Goal: Communication & Community: Answer question/provide support

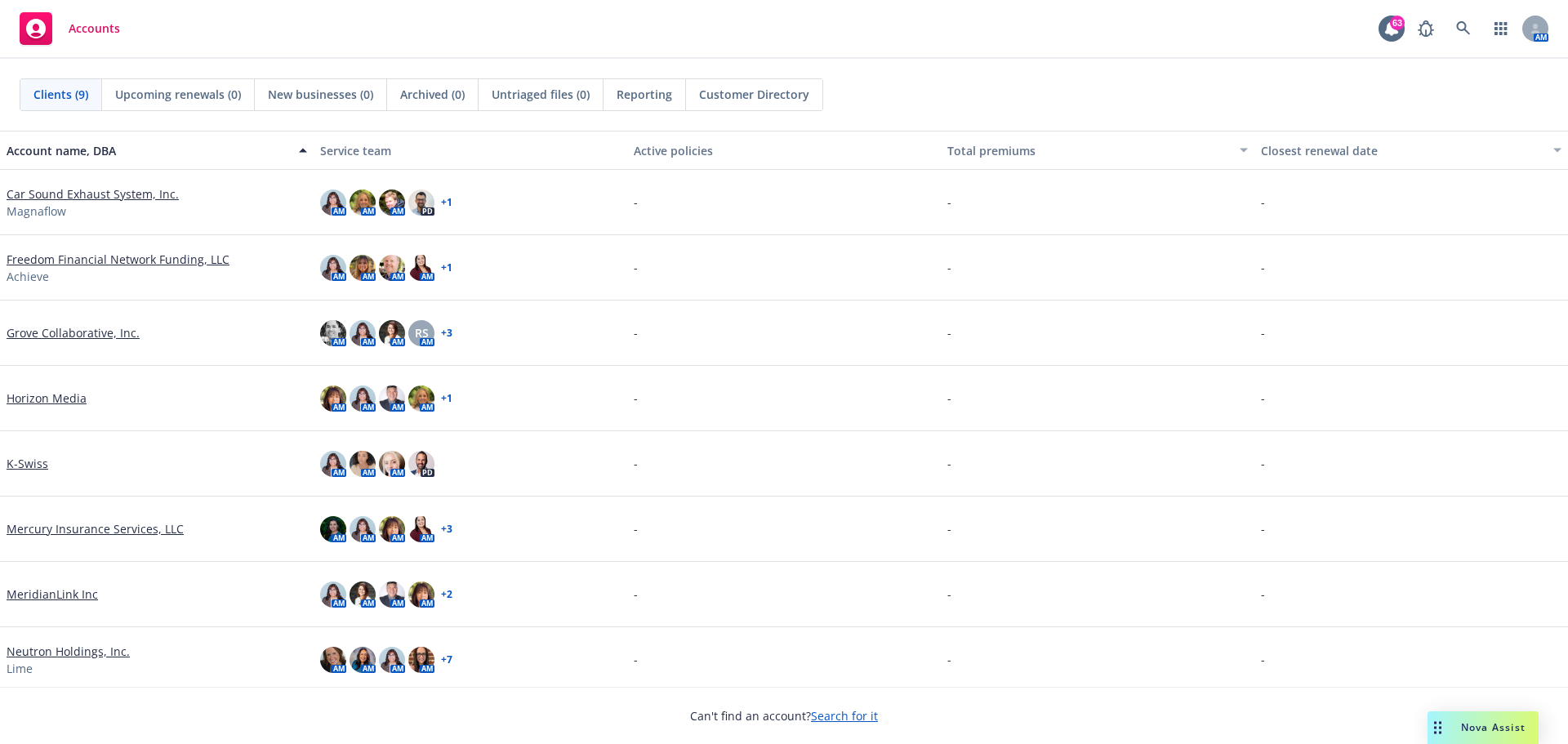
click at [1470, 728] on span "Nova Assist" at bounding box center [1493, 728] width 64 height 14
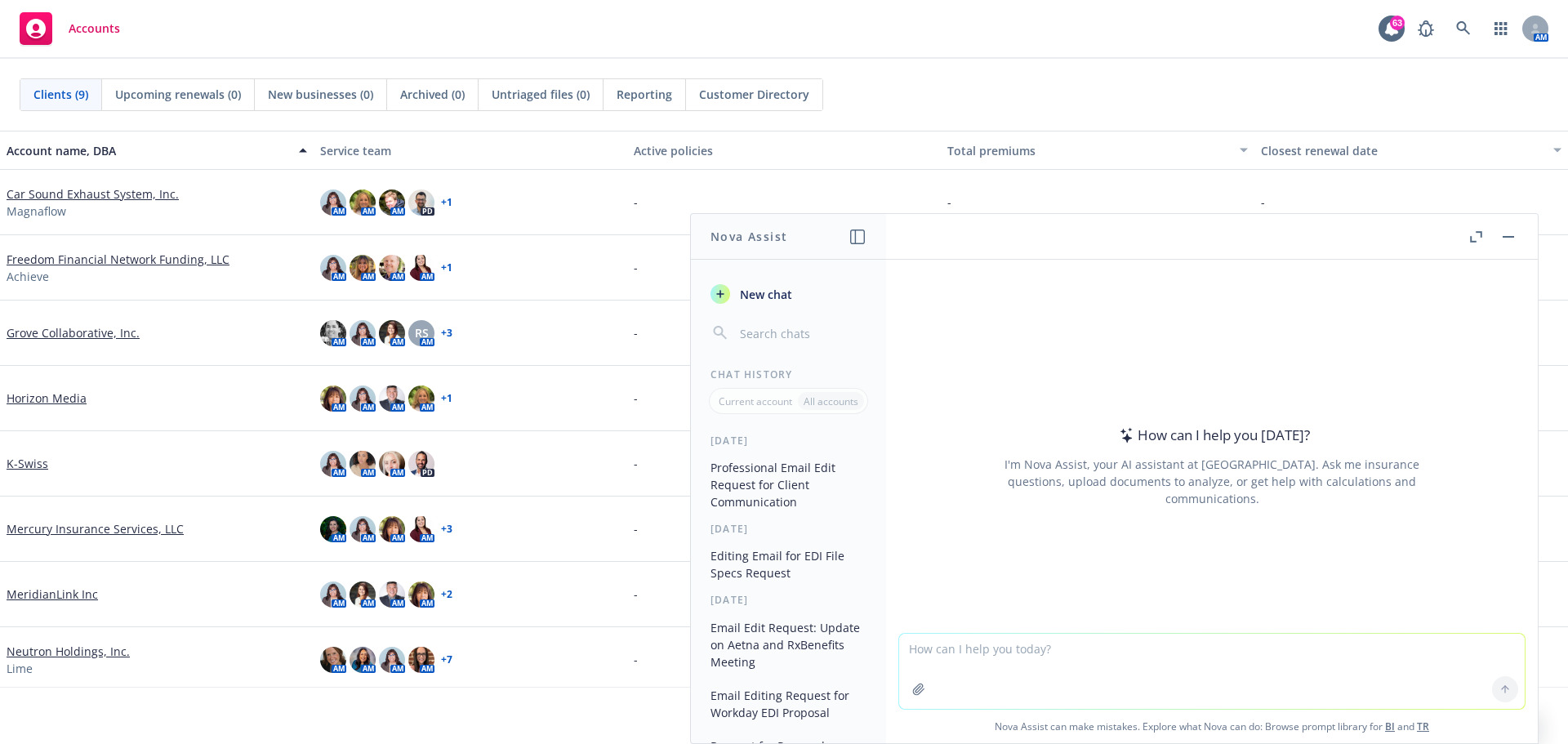
click at [855, 238] on icon "button" at bounding box center [857, 237] width 15 height 15
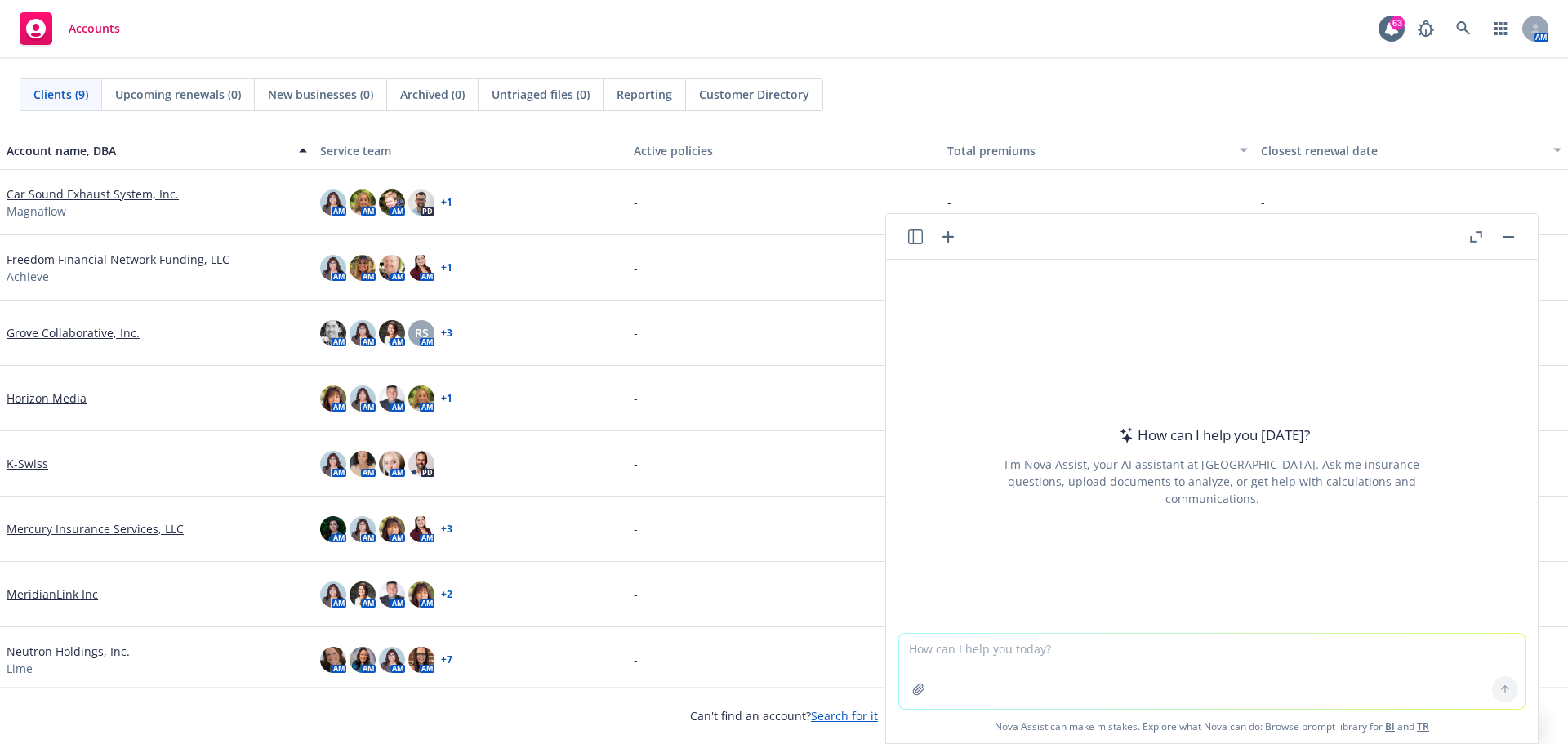
drag, startPoint x: 1015, startPoint y: 663, endPoint x: 1041, endPoint y: 658, distance: 26.5
click at [1015, 662] on textarea at bounding box center [1211, 671] width 626 height 75
type textarea "Please edit email below"
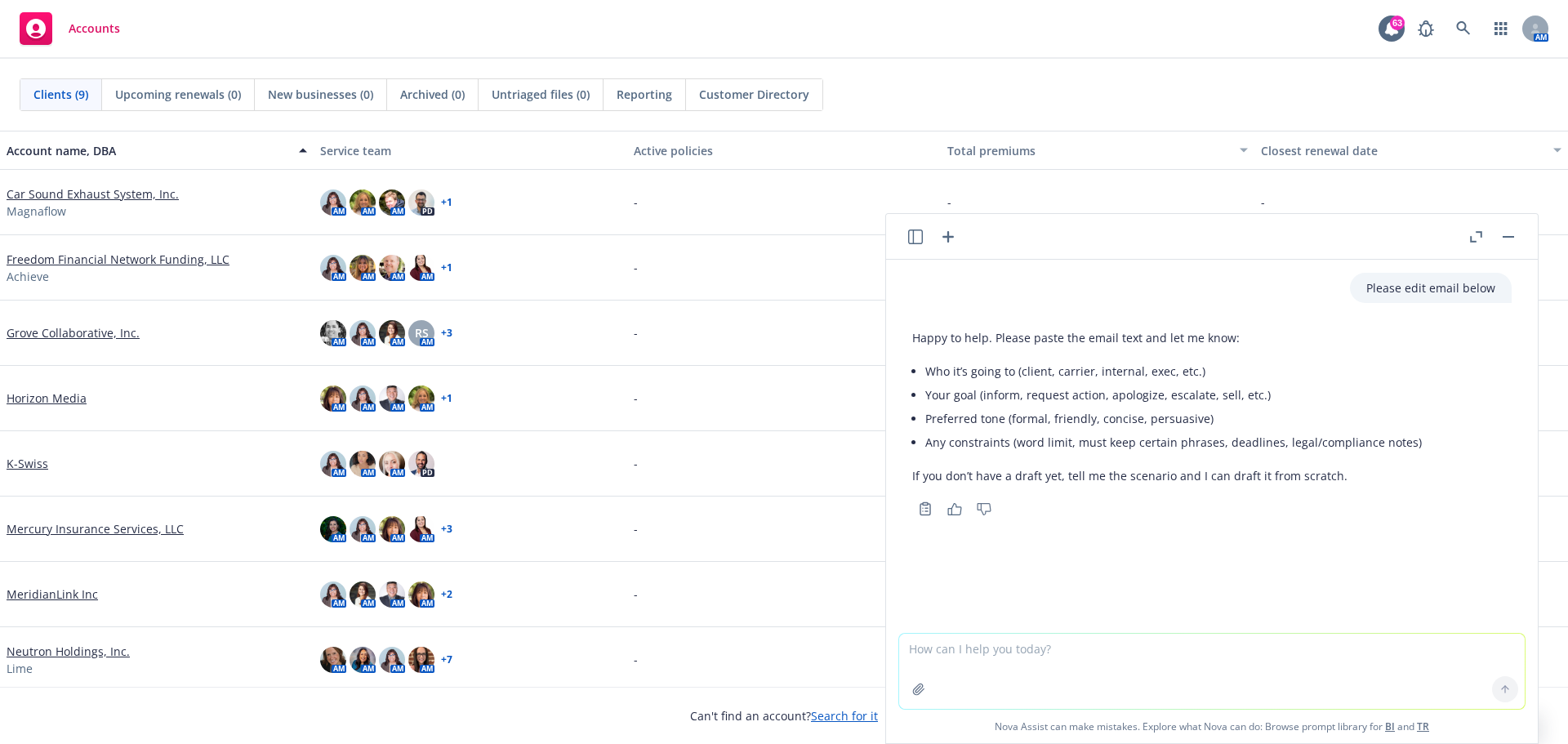
click at [955, 658] on textarea at bounding box center [1211, 671] width 626 height 75
paste textarea "L ipsumdo sita co adipisci e 67 seddoe temp in utlabor. Etdo M ali enim Admin, …"
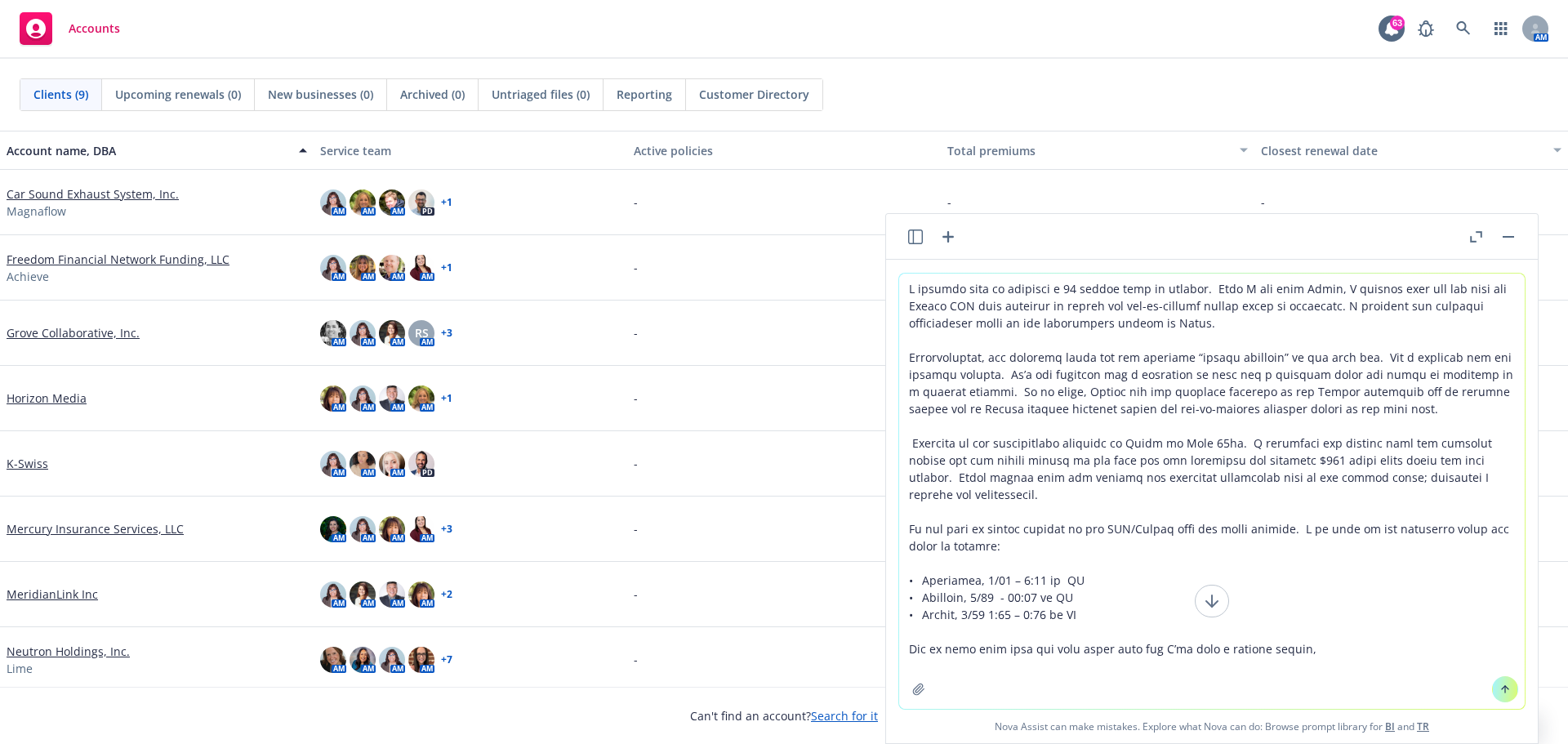
type textarea "L ipsumdo sita co adipisci e 67 seddoe temp in utlabor. Etdo M ali enim Admin, …"
click at [1492, 690] on button at bounding box center [1505, 690] width 26 height 26
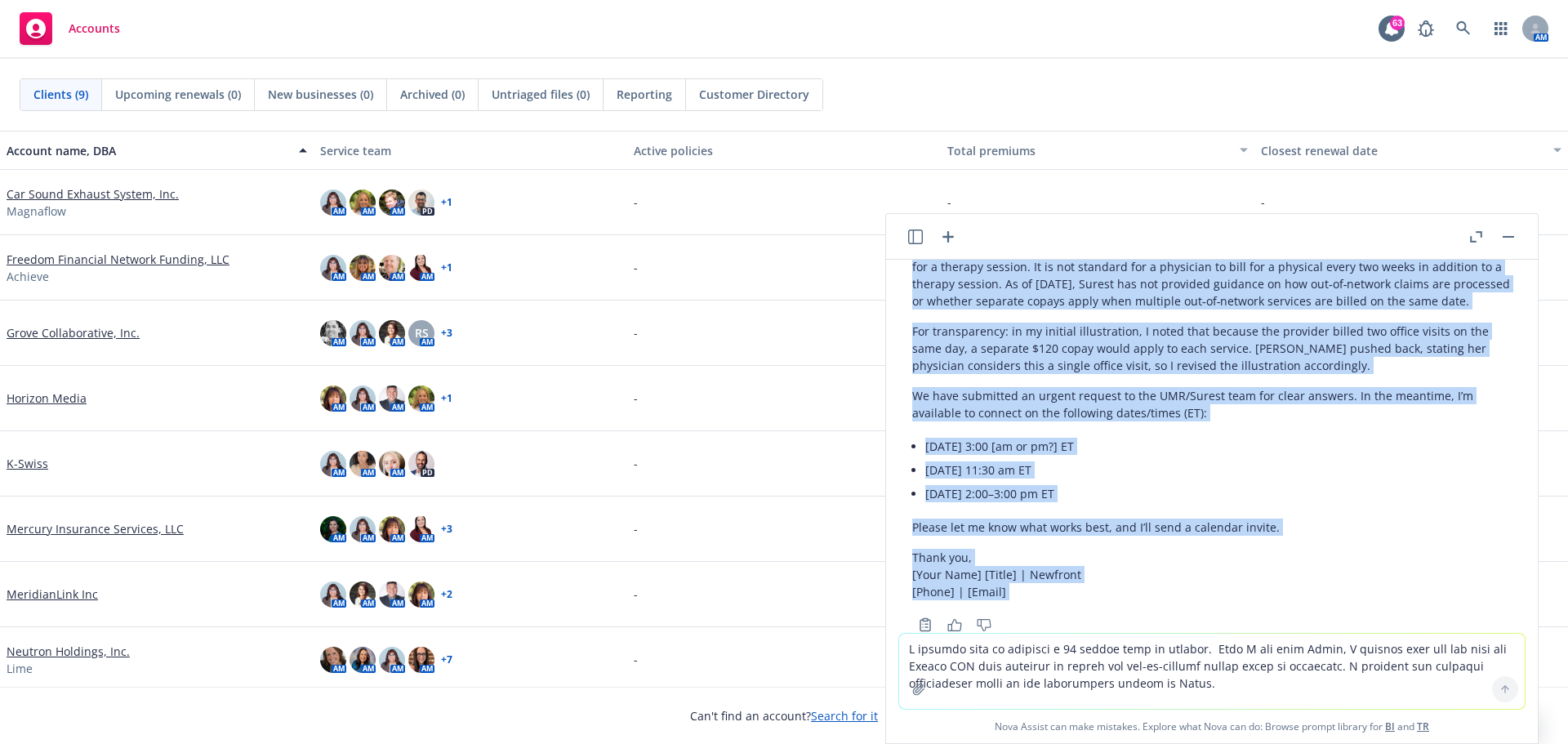
scroll to position [923, 0]
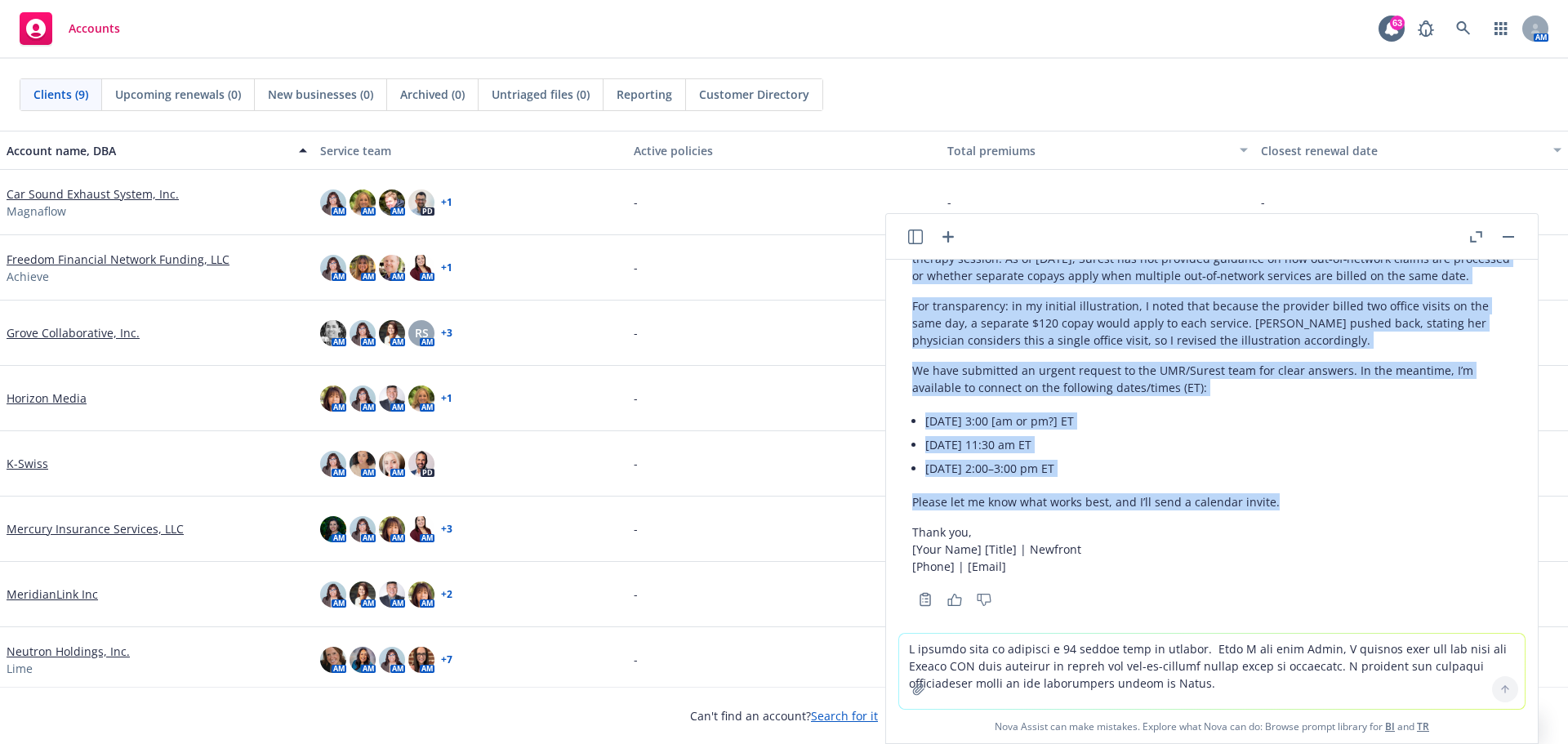
drag, startPoint x: 912, startPoint y: 455, endPoint x: 1323, endPoint y: 498, distance: 413.2
click at [1323, 498] on div "Here’s a polished version you can copy/paste. I flagged the 3:00 am slot in bra…" at bounding box center [1211, 294] width 599 height 575
copy div "L ipsumdo si ametcons a 58‑elitse doei te incidid. Utla E dol magn Aliqu, E adm…"
